Goal: Transaction & Acquisition: Book appointment/travel/reservation

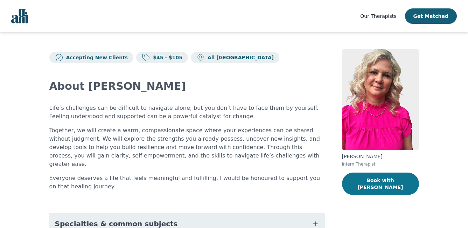
click at [372, 179] on button "Book with Melissa" at bounding box center [380, 183] width 77 height 22
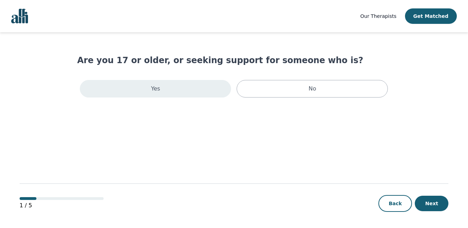
click at [163, 81] on div "Yes" at bounding box center [155, 89] width 151 height 18
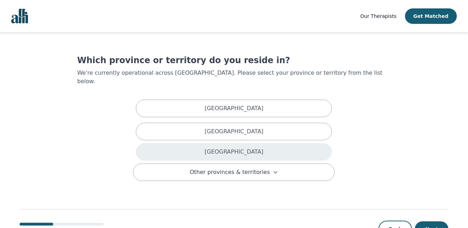
click at [222, 147] on div "[GEOGRAPHIC_DATA]" at bounding box center [234, 152] width 196 height 18
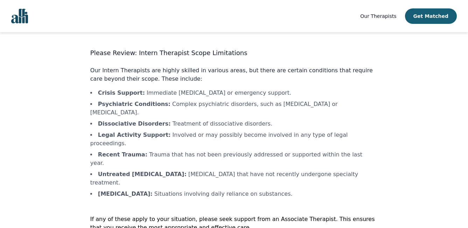
scroll to position [13, 0]
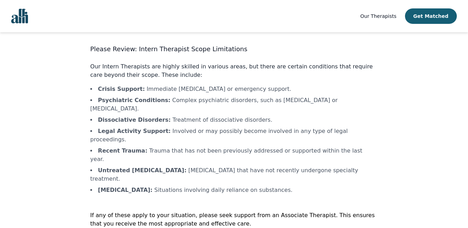
click at [180, 210] on div "Please Review: Intern Therapist Scope Limitations Our Intern Therapists are hig…" at bounding box center [234, 152] width 288 height 217
drag, startPoint x: 180, startPoint y: 210, endPoint x: 175, endPoint y: 210, distance: 5.3
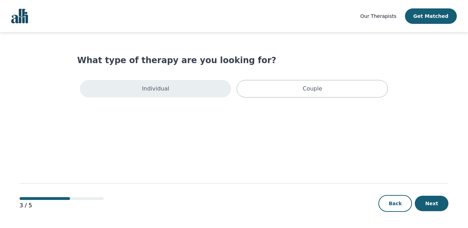
click at [165, 92] on p "Individual" at bounding box center [155, 88] width 27 height 8
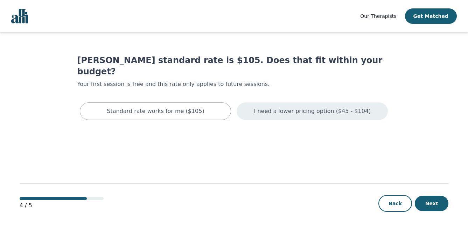
click at [265, 106] on div "I need a lower pricing option ($45 - $104)" at bounding box center [312, 111] width 151 height 18
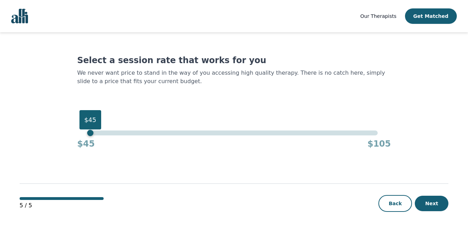
click at [92, 133] on div "$45" at bounding box center [234, 132] width 288 height 5
click at [421, 204] on button "Next" at bounding box center [432, 202] width 34 height 15
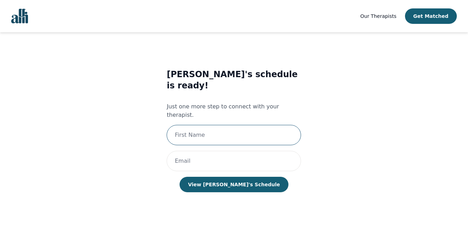
click at [261, 125] on input "text" at bounding box center [234, 135] width 134 height 20
type input "[PERSON_NAME]"
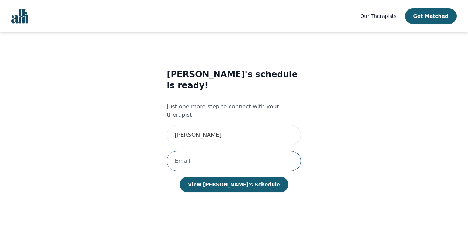
type input "[EMAIL_ADDRESS][DOMAIN_NAME]"
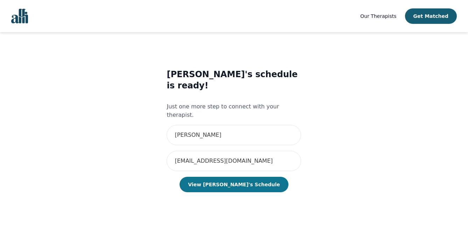
click at [233, 177] on button "View Melissa's Schedule" at bounding box center [234, 184] width 109 height 15
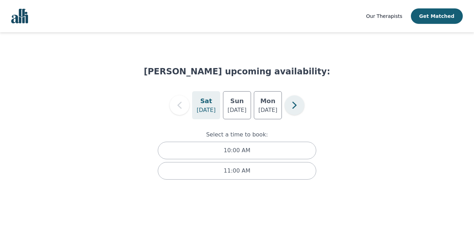
click at [293, 107] on icon "button" at bounding box center [294, 105] width 4 height 7
click at [178, 108] on icon "button" at bounding box center [179, 105] width 14 height 14
click at [233, 106] on p "Sep 7" at bounding box center [236, 110] width 19 height 8
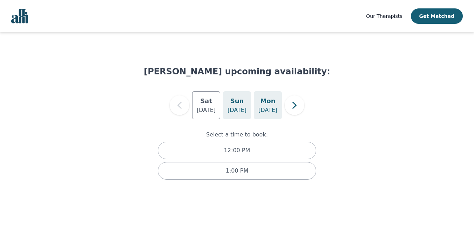
click at [261, 103] on h5 "Mon" at bounding box center [267, 101] width 15 height 10
click at [294, 104] on icon "button" at bounding box center [294, 105] width 14 height 14
click at [236, 106] on p "Sep 11" at bounding box center [236, 110] width 19 height 8
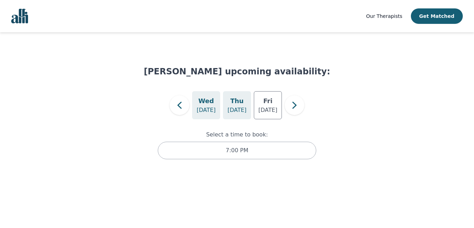
click at [199, 104] on div "Wed Sep 10" at bounding box center [206, 105] width 28 height 28
drag, startPoint x: 270, startPoint y: 107, endPoint x: 265, endPoint y: 107, distance: 5.3
click at [269, 107] on p "Sep 12" at bounding box center [267, 110] width 19 height 8
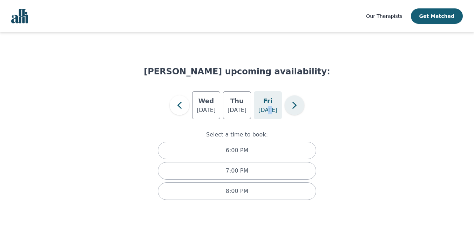
click at [290, 108] on icon "button" at bounding box center [294, 105] width 14 height 14
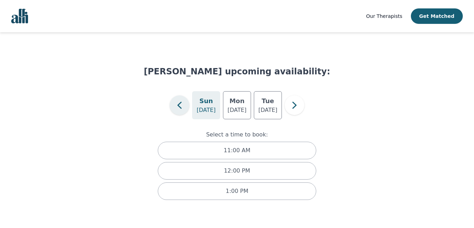
click at [187, 101] on button "button" at bounding box center [180, 105] width 20 height 20
click at [289, 109] on icon "button" at bounding box center [294, 105] width 14 height 14
click at [249, 109] on div "Mon Sep 15" at bounding box center [237, 105] width 28 height 28
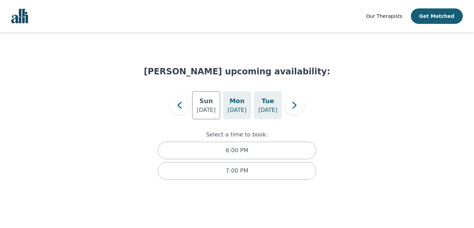
click at [277, 108] on div "Tue Sep 16" at bounding box center [268, 105] width 28 height 28
click at [291, 108] on icon "button" at bounding box center [294, 105] width 14 height 14
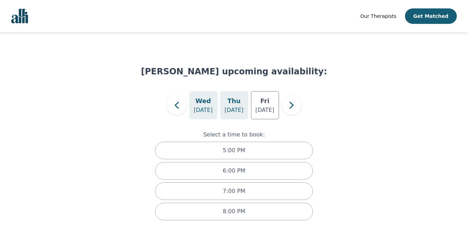
click at [229, 107] on p "Sep 18" at bounding box center [233, 110] width 19 height 8
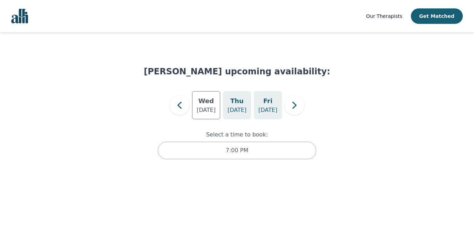
click at [273, 106] on p "Sep 19" at bounding box center [267, 110] width 19 height 8
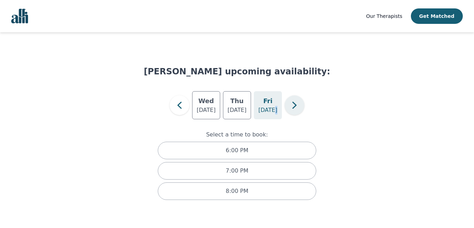
drag, startPoint x: 273, startPoint y: 106, endPoint x: 295, endPoint y: 108, distance: 21.5
click at [295, 108] on icon "button" at bounding box center [294, 105] width 14 height 14
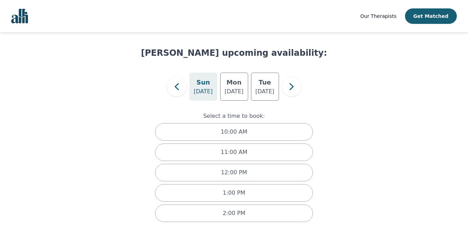
scroll to position [27, 0]
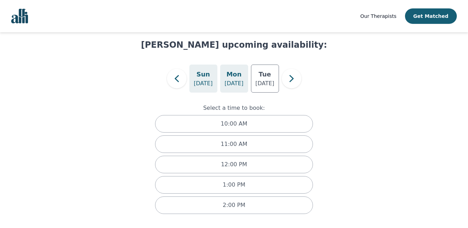
click at [229, 76] on h5 "Mon" at bounding box center [234, 74] width 15 height 10
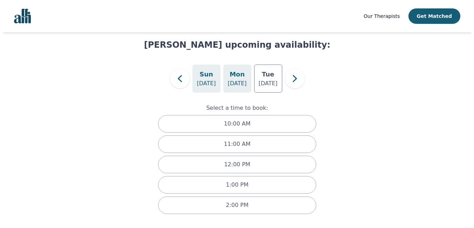
scroll to position [0, 0]
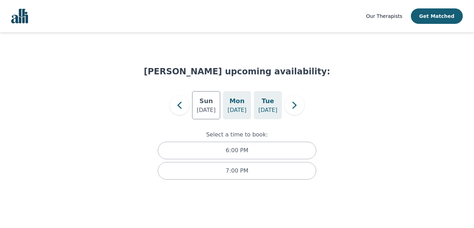
click at [269, 105] on h5 "Tue" at bounding box center [267, 101] width 12 height 10
click at [234, 106] on p "Sep 22" at bounding box center [236, 110] width 19 height 8
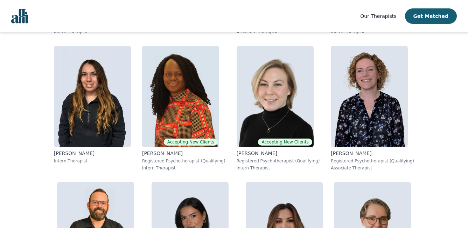
scroll to position [280, 0]
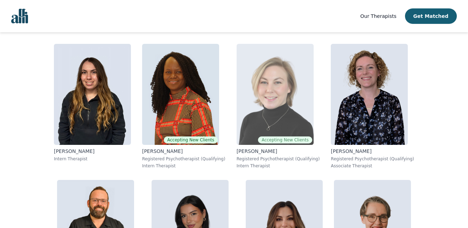
click at [291, 140] on span "Accepting New Clients" at bounding box center [285, 139] width 54 height 7
click at [255, 164] on p "Intern Therapist" at bounding box center [278, 166] width 83 height 6
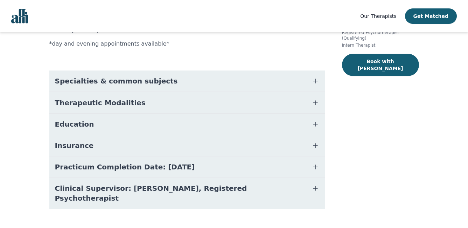
scroll to position [136, 0]
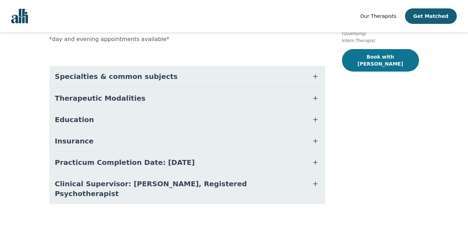
click at [361, 57] on button "Book with [PERSON_NAME]" at bounding box center [380, 60] width 77 height 22
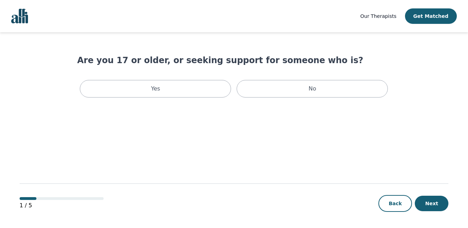
click at [196, 101] on main "Are you 17 or older, or seeking support for someone who is? Yes No 1 / 5 Back N…" at bounding box center [234, 130] width 429 height 196
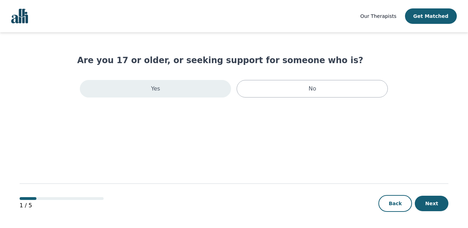
click at [194, 95] on div "Yes" at bounding box center [155, 89] width 151 height 18
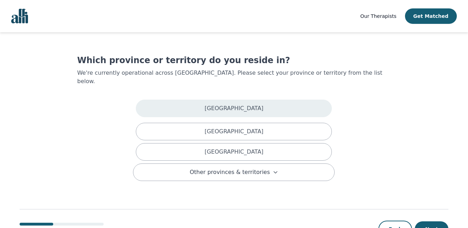
click at [195, 99] on div "[GEOGRAPHIC_DATA]" at bounding box center [234, 108] width 196 height 18
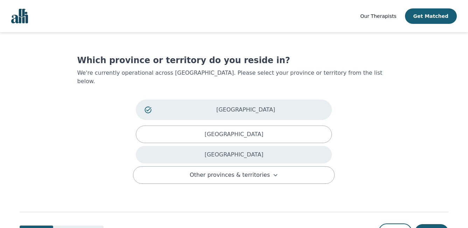
click at [208, 146] on div "[GEOGRAPHIC_DATA]" at bounding box center [234, 155] width 196 height 18
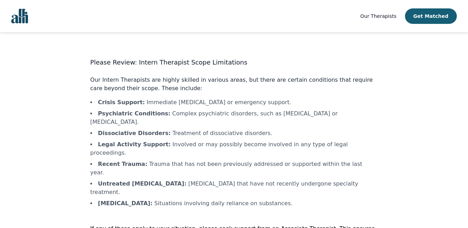
scroll to position [13, 0]
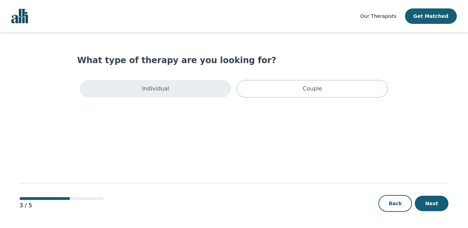
click at [164, 91] on p "Individual" at bounding box center [155, 88] width 27 height 8
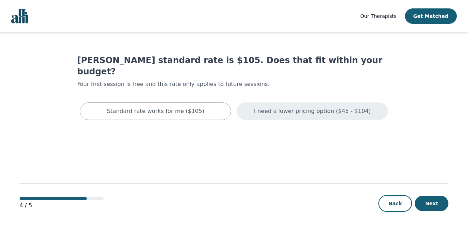
click at [296, 105] on div "I need a lower pricing option ($45 - $104)" at bounding box center [312, 111] width 151 height 18
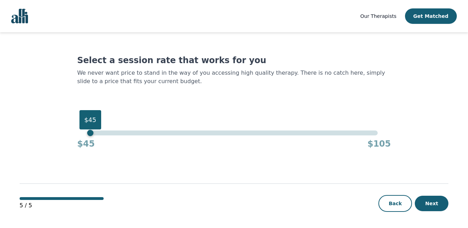
drag, startPoint x: 94, startPoint y: 131, endPoint x: 86, endPoint y: 141, distance: 13.2
click at [83, 132] on div "$45 $45 $105" at bounding box center [234, 139] width 314 height 19
click at [430, 200] on button "Next" at bounding box center [432, 202] width 34 height 15
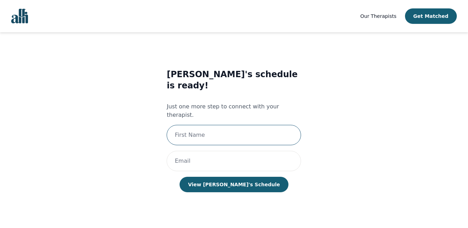
click at [255, 125] on input "text" at bounding box center [234, 135] width 134 height 20
type input "[PERSON_NAME]"
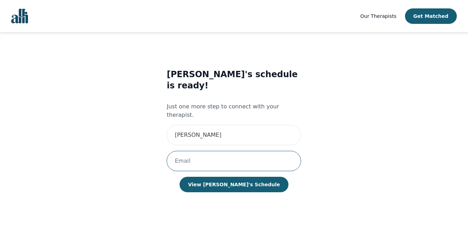
type input "[EMAIL_ADDRESS][DOMAIN_NAME]"
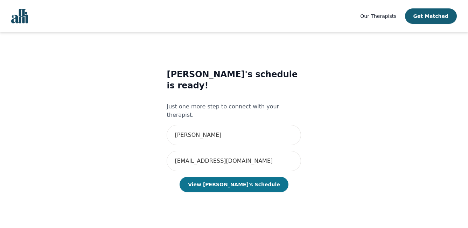
click at [227, 177] on button "View [PERSON_NAME]'s Schedule" at bounding box center [234, 184] width 109 height 15
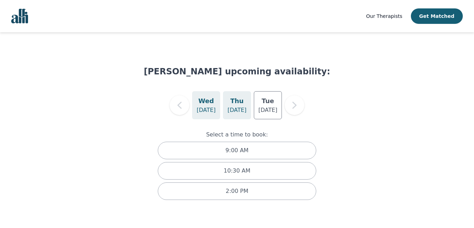
click at [236, 115] on div "[DATE]" at bounding box center [237, 105] width 28 height 28
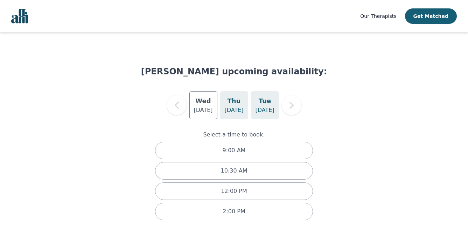
click at [269, 108] on p "[DATE]" at bounding box center [264, 110] width 19 height 8
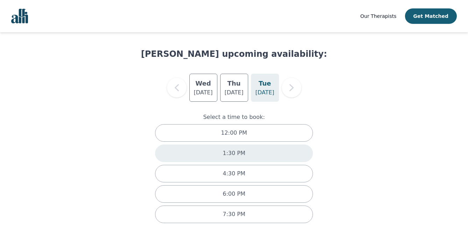
scroll to position [27, 0]
